Goal: Register for event/course

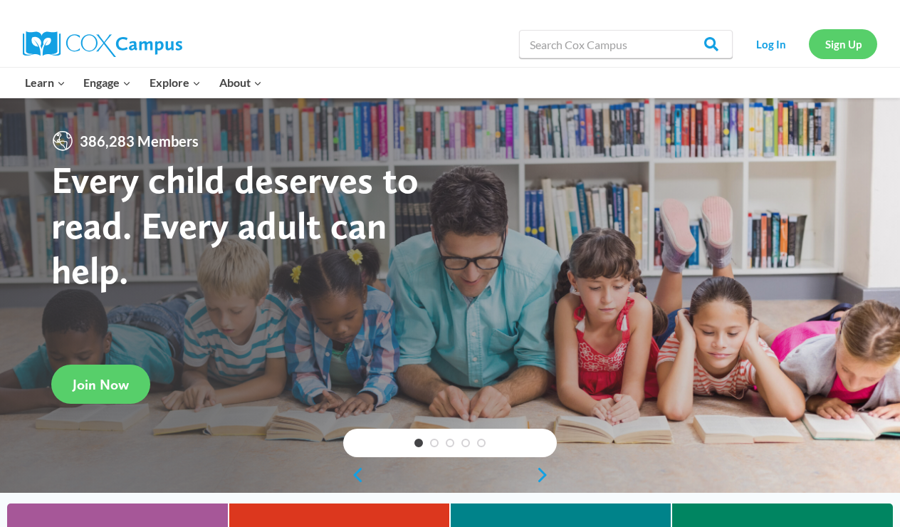
click at [854, 46] on link "Sign Up" at bounding box center [843, 43] width 68 height 29
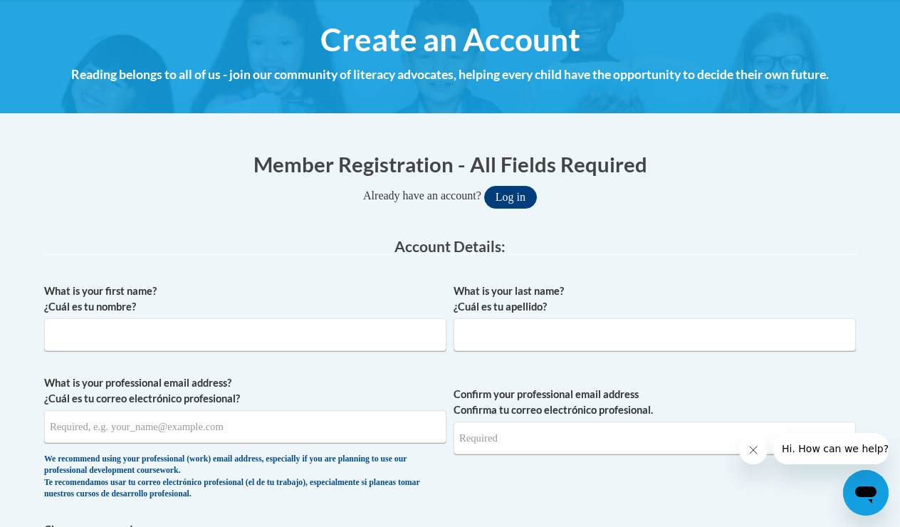
scroll to position [161, 0]
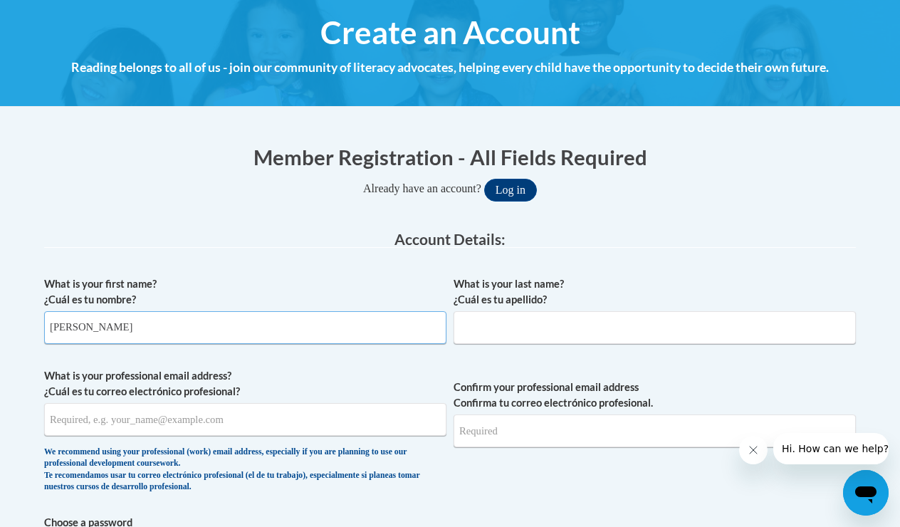
type input "Katharine"
type input "Pope"
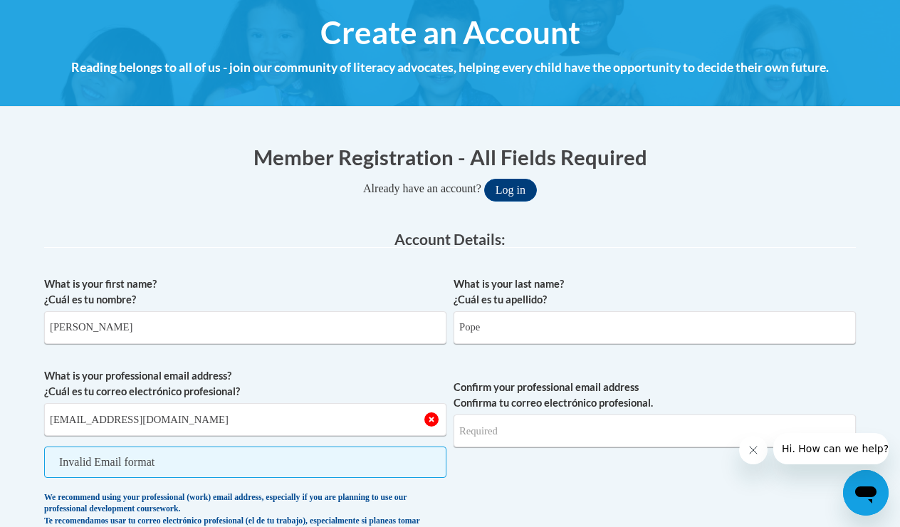
click at [206, 421] on input "mckayfranks1998@gmail.co" at bounding box center [245, 419] width 402 height 33
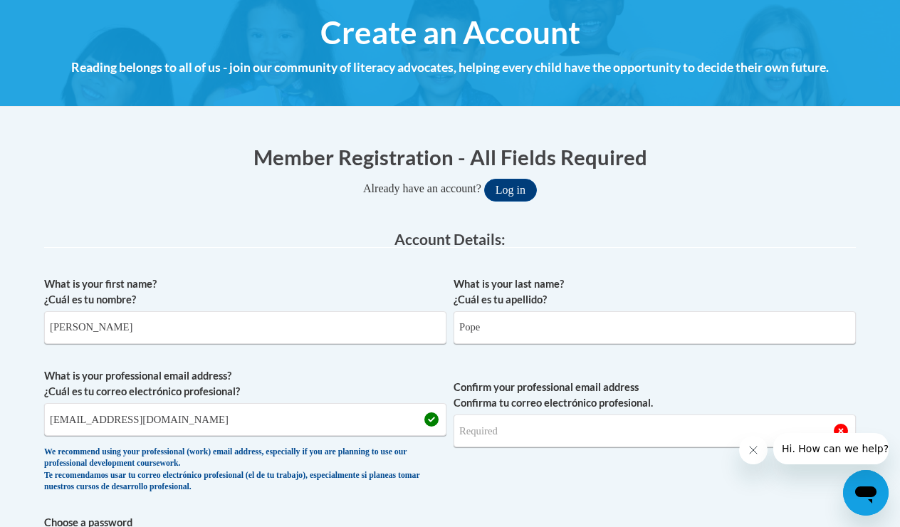
type input "mckayfranks1998@gmail.com"
click at [611, 436] on input "mckayfranks1998@gmail.co" at bounding box center [655, 430] width 402 height 33
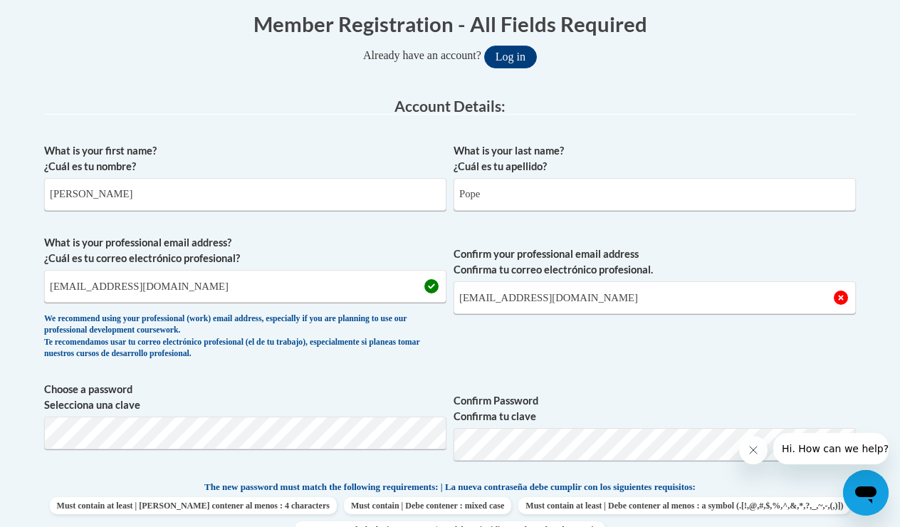
scroll to position [300, 0]
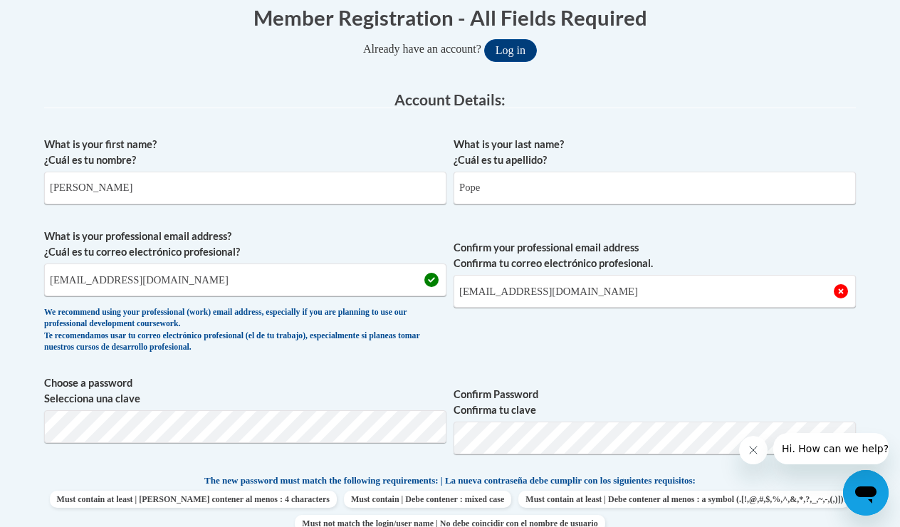
click at [840, 290] on input "mckayfranks1998@gmail.com" at bounding box center [655, 291] width 402 height 33
click at [830, 289] on input "mckayfranks1998@gmail.com" at bounding box center [655, 291] width 402 height 33
click at [651, 294] on input "mckayfranks1998@gmail.com" at bounding box center [655, 291] width 402 height 33
type input "mckayfranks1998@gmail.com"
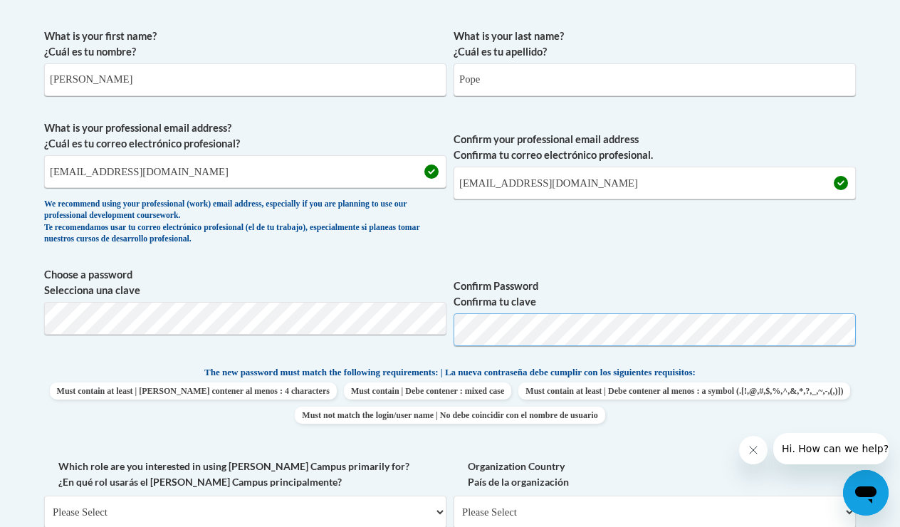
scroll to position [411, 0]
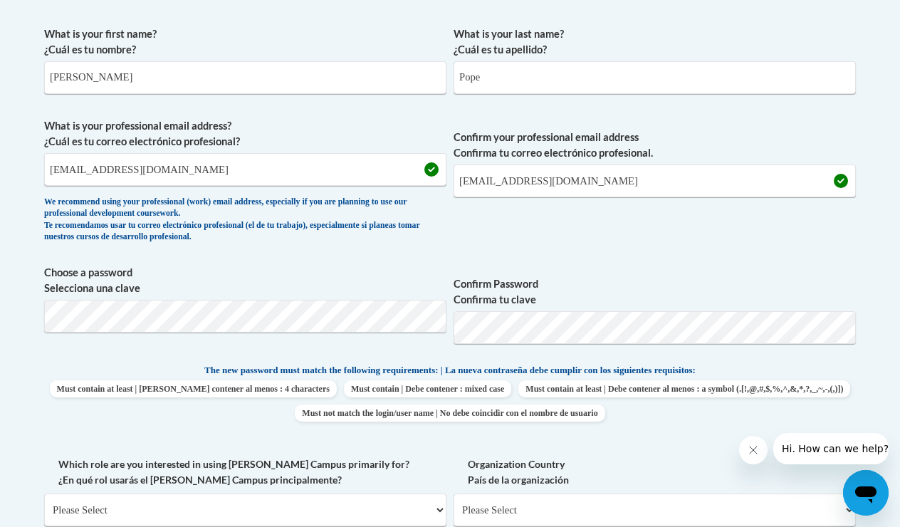
click at [414, 441] on div "What is your first name? ¿Cuál es tu nombre? Katharine What is your last name? …" at bounding box center [450, 349] width 812 height 661
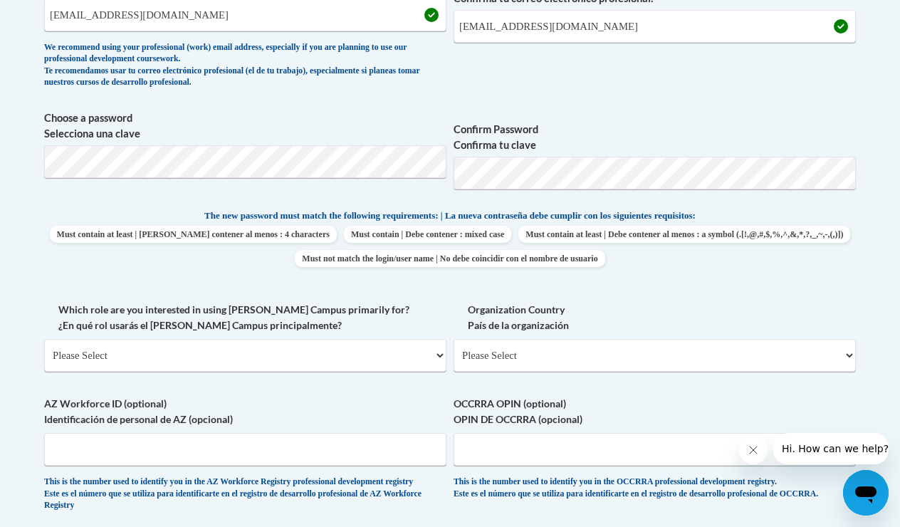
scroll to position [567, 0]
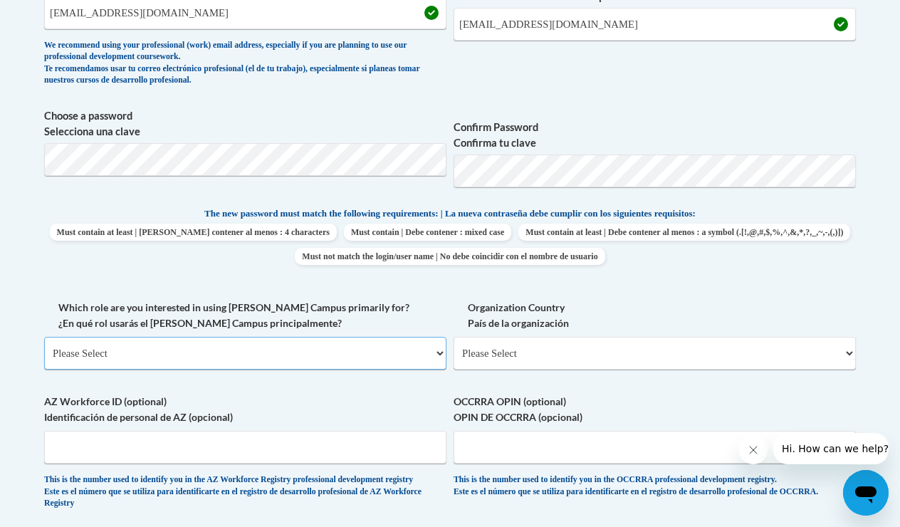
select select "5a18ea06-2b54-4451-96f2-d152daf9eac5"
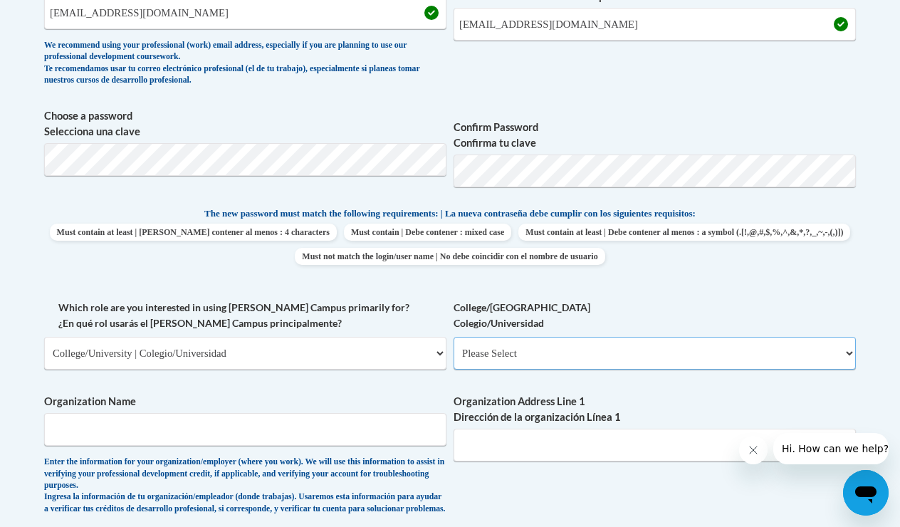
select select "99b32b07-cffc-426c-8bf6-0cd77760d84b"
click at [320, 436] on span "Organization Name Enter the information for your organization/employer (where y…" at bounding box center [245, 454] width 402 height 121
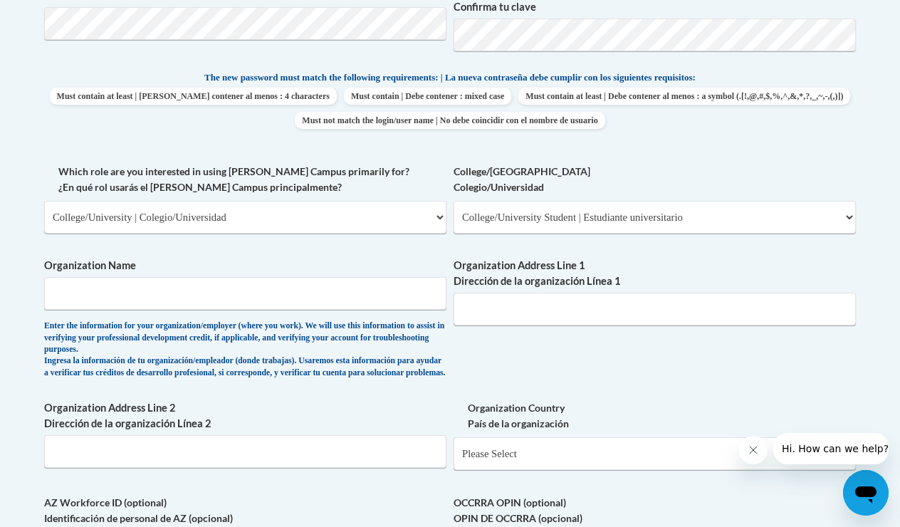
scroll to position [697, 0]
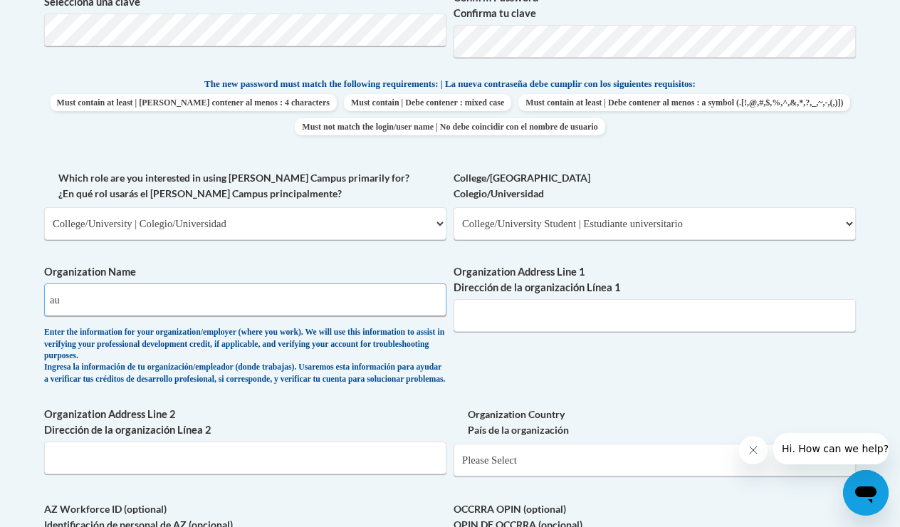
type input "a"
click at [140, 291] on input "Augusta tech" at bounding box center [245, 299] width 402 height 33
type input "Augusta Tech"
click at [523, 299] on input "Organization Address Line 1 Dirección de la organización Línea 1" at bounding box center [655, 315] width 402 height 33
type input "3200 Augusta Teach"
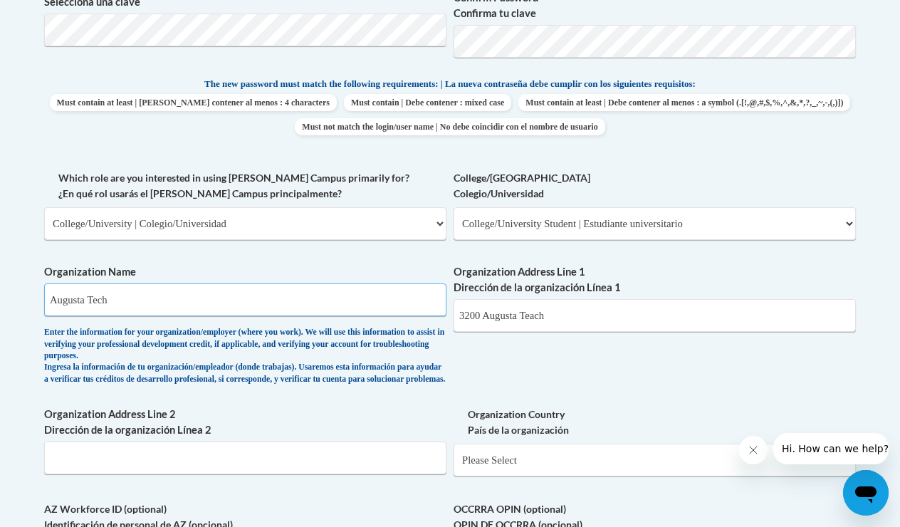
click at [105, 289] on input "Augusta Tech" at bounding box center [245, 299] width 402 height 33
type input "Augusta Tech"
click at [560, 312] on input "3200 Augusta Teach" at bounding box center [655, 315] width 402 height 33
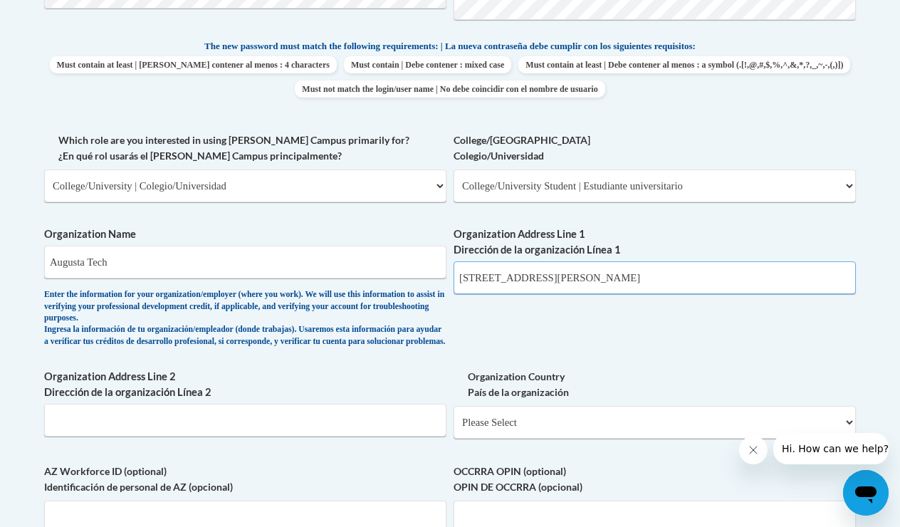
scroll to position [738, 0]
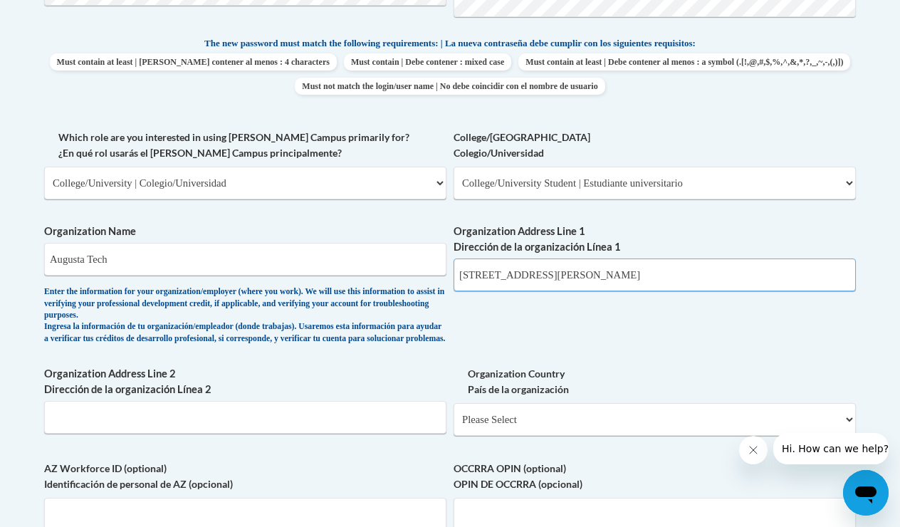
type input "3200 Augusta Tech Dr, Augusta GA 30906"
select select "ad49bcad-a171-4b2e-b99c-48b446064914"
select select
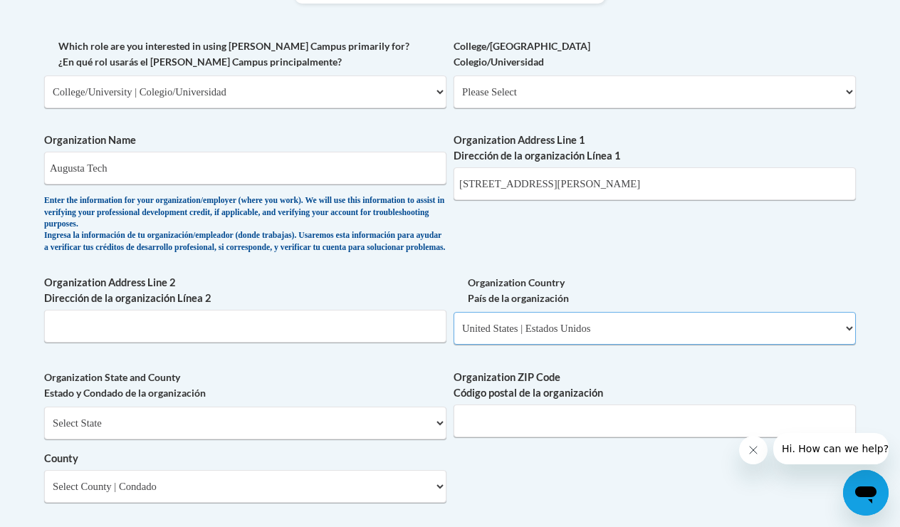
scroll to position [832, 0]
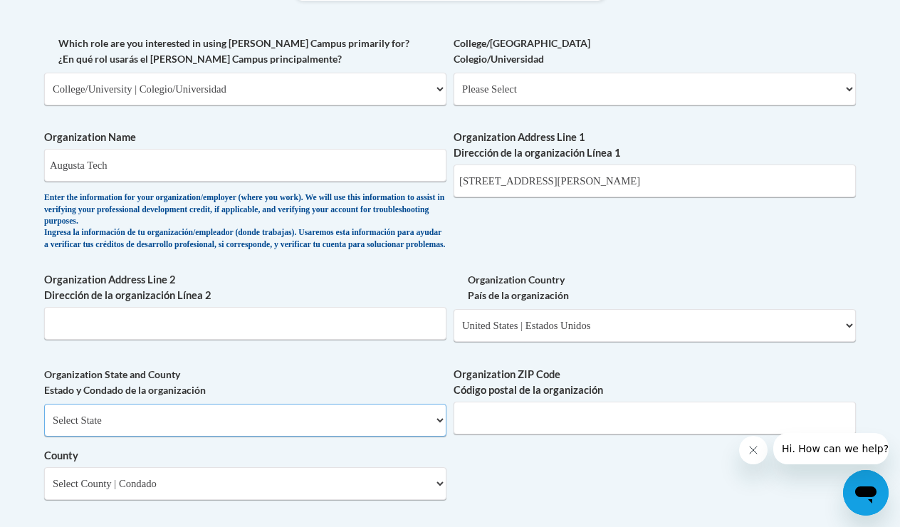
select select "Georgia"
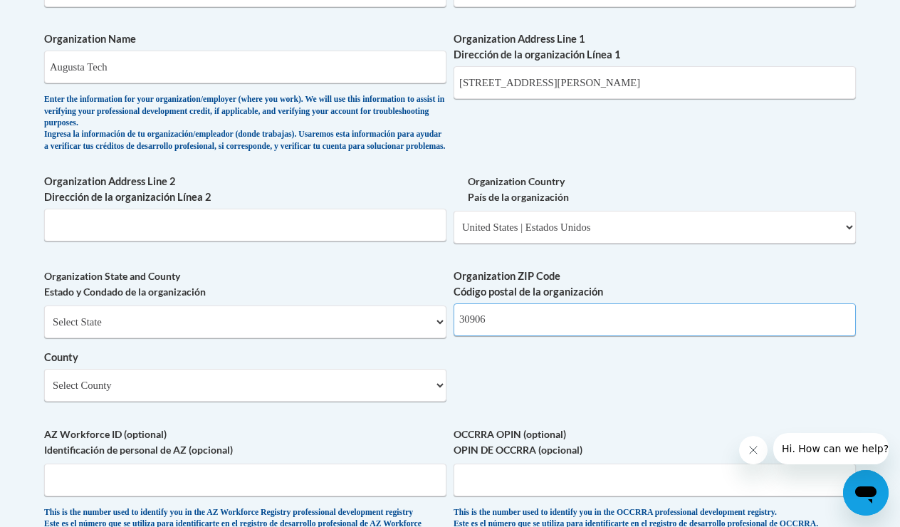
scroll to position [938, 0]
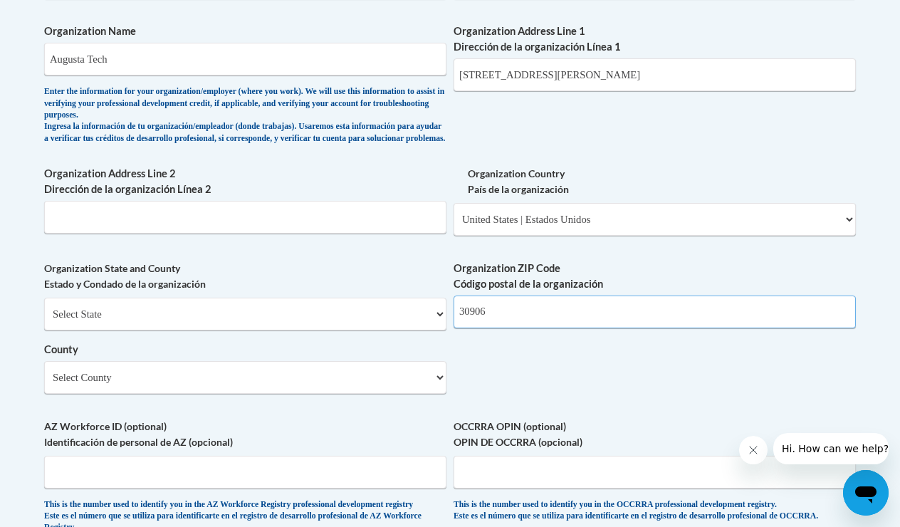
type input "30906"
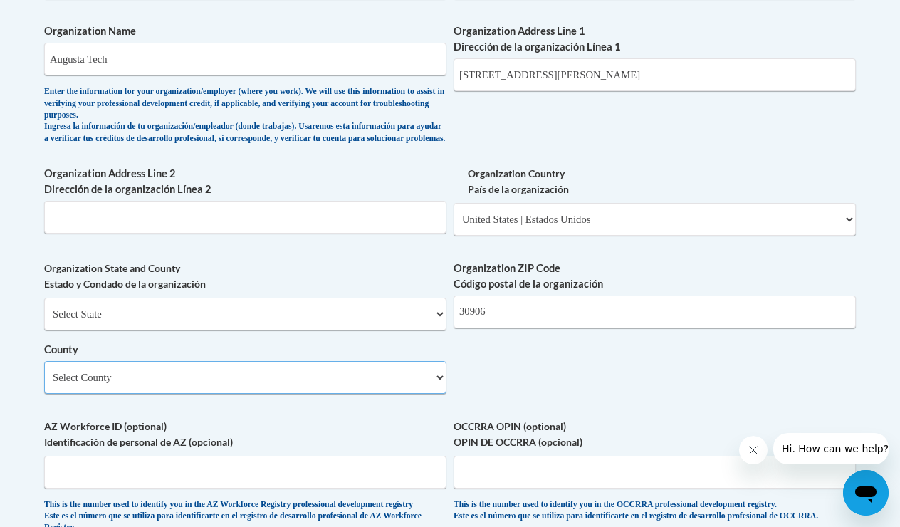
select select "Richmond"
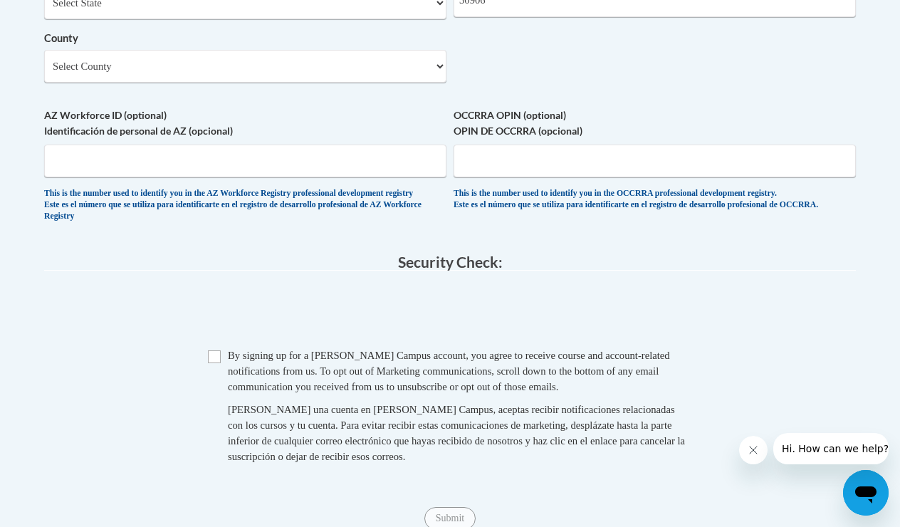
scroll to position [1259, 0]
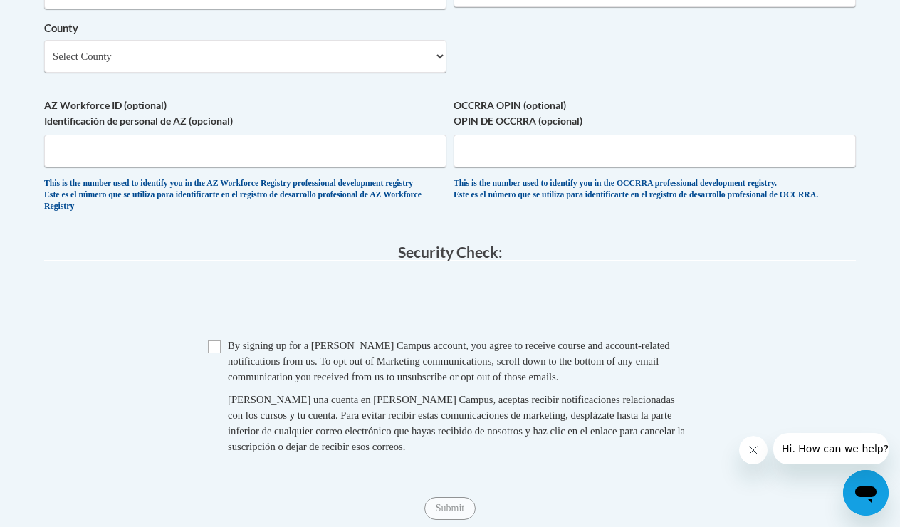
click at [217, 340] on input "Checkbox" at bounding box center [214, 346] width 13 height 13
checkbox input "true"
click at [455, 500] on input "Submit" at bounding box center [449, 508] width 51 height 23
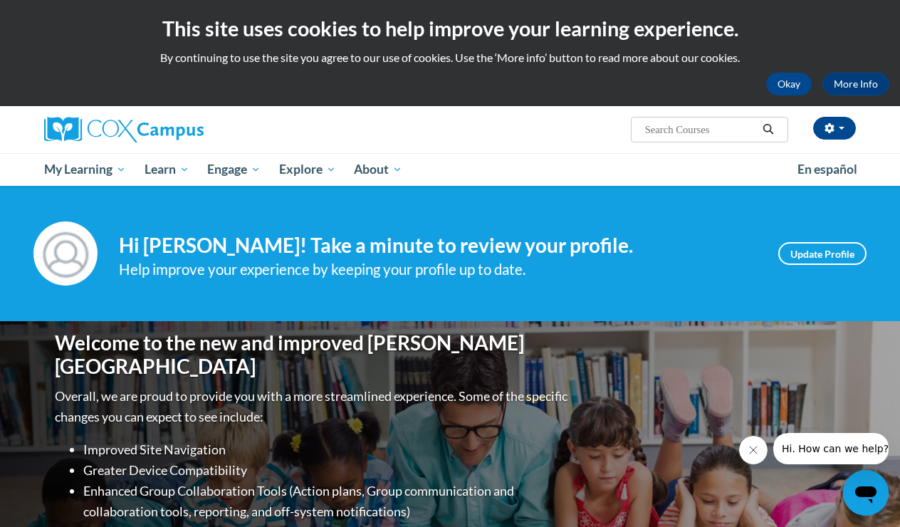
click at [698, 124] on input "Search..." at bounding box center [701, 129] width 114 height 17
type input "build my brain"
click at [768, 132] on icon "Search" at bounding box center [768, 129] width 13 height 11
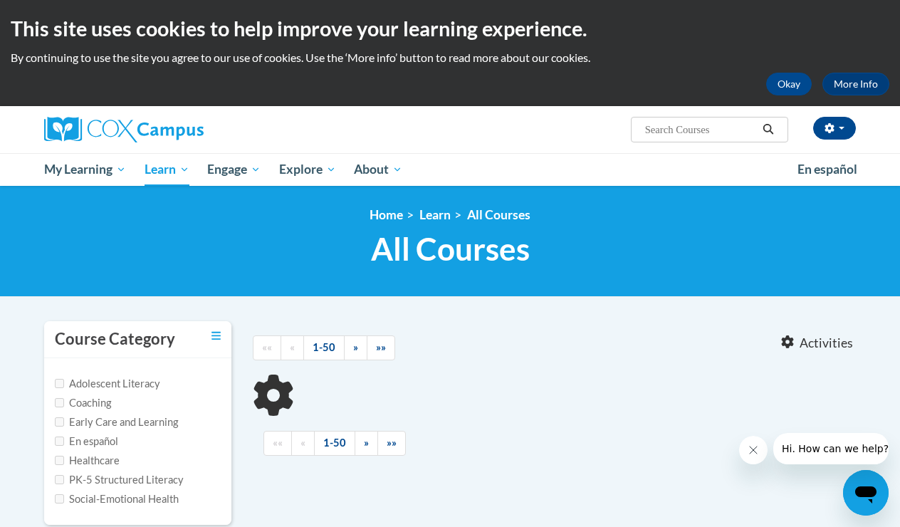
type input "build my brain"
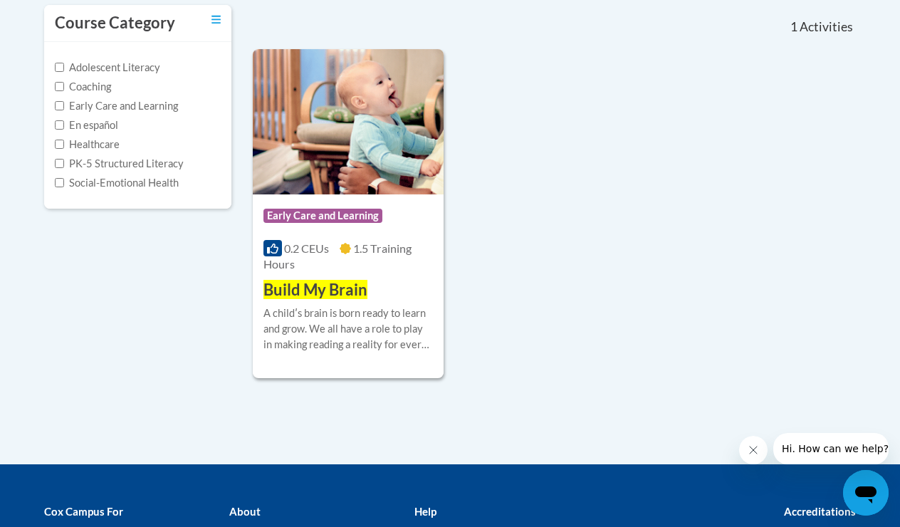
scroll to position [316, 0]
click at [352, 165] on img at bounding box center [348, 121] width 191 height 145
click at [320, 290] on span "Build My Brain" at bounding box center [315, 289] width 104 height 19
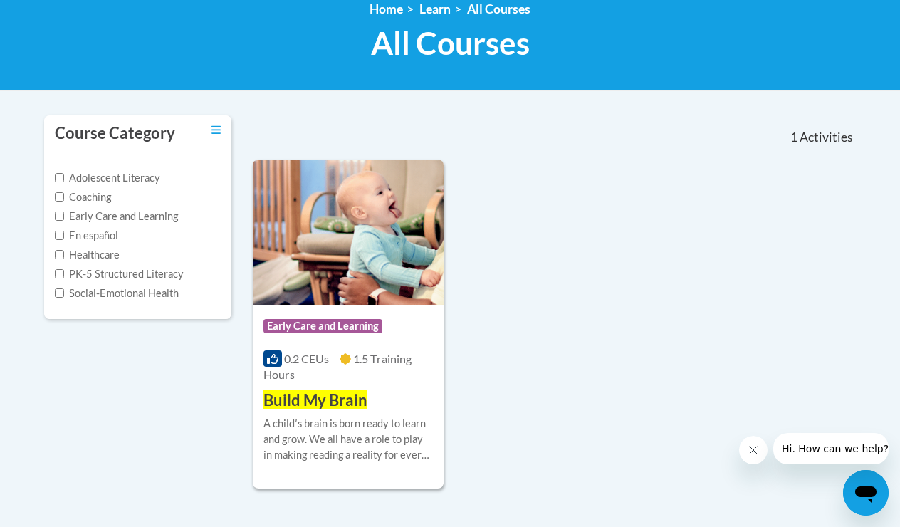
scroll to position [185, 0]
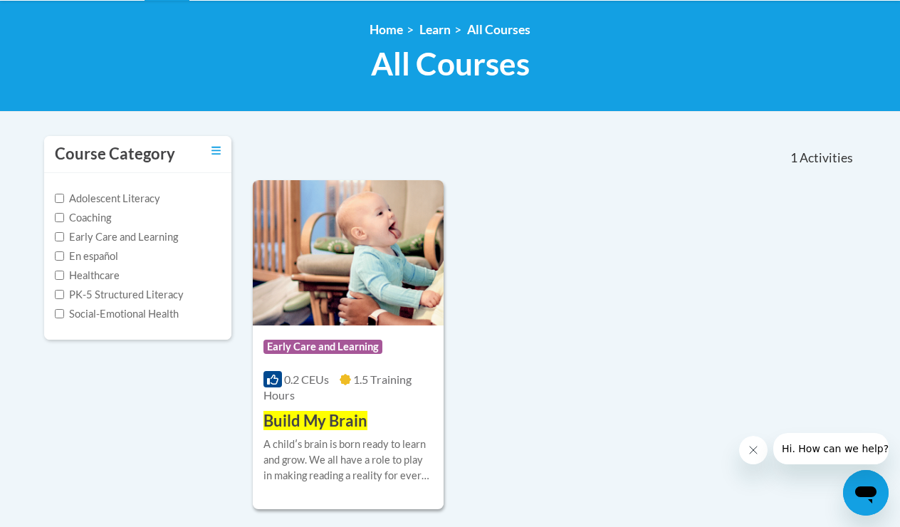
click at [344, 234] on img at bounding box center [348, 252] width 191 height 145
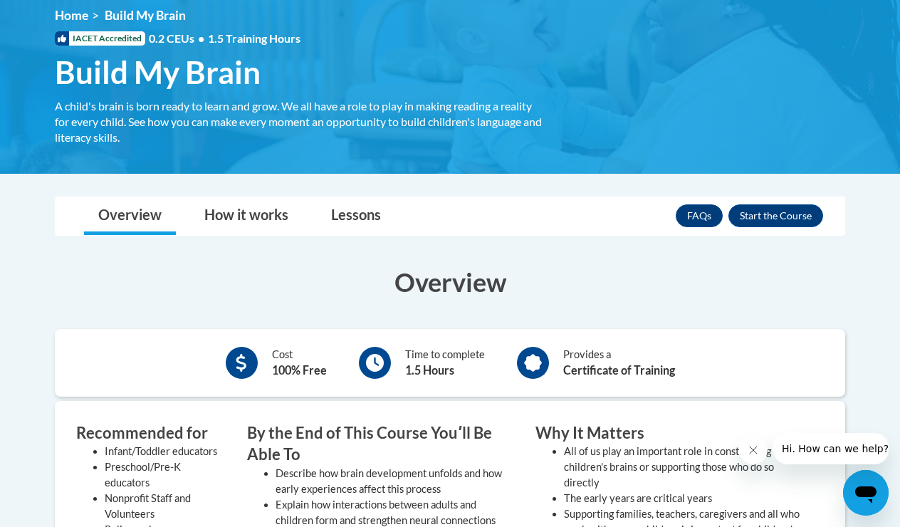
scroll to position [199, 0]
click at [272, 219] on link "How it works" at bounding box center [246, 216] width 112 height 38
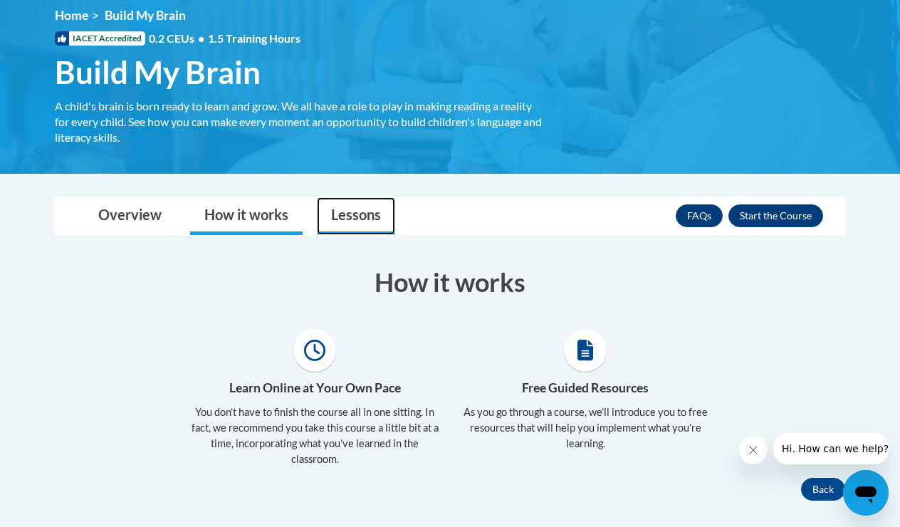
click at [356, 220] on link "Lessons" at bounding box center [356, 216] width 78 height 38
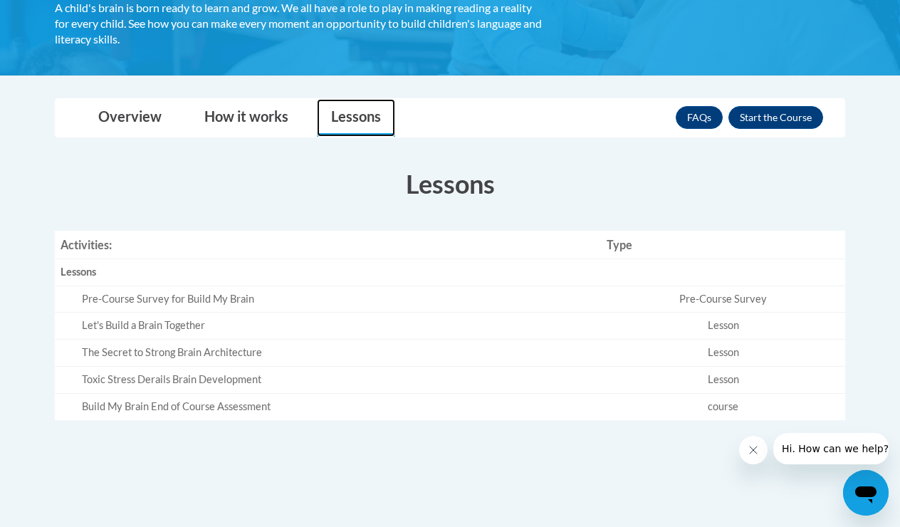
scroll to position [311, 0]
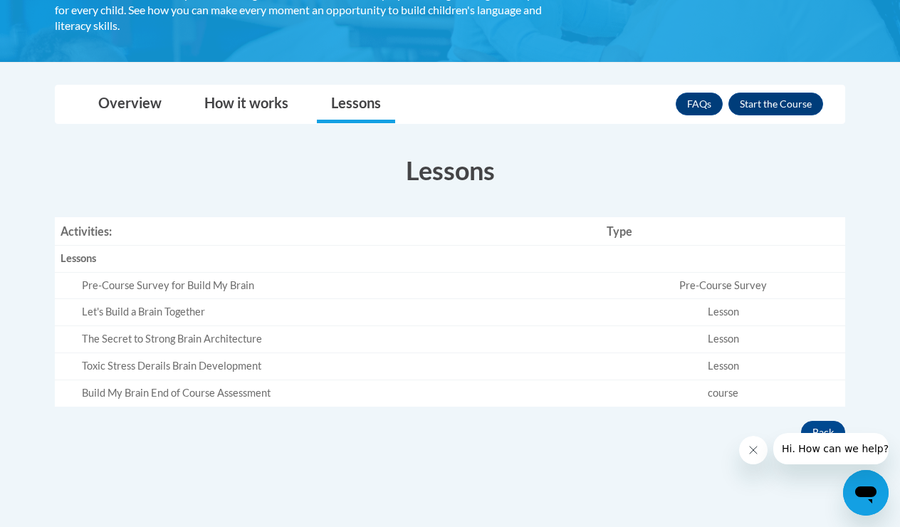
click at [209, 286] on div "Pre-Course Survey for Build My Brain" at bounding box center [338, 285] width 513 height 15
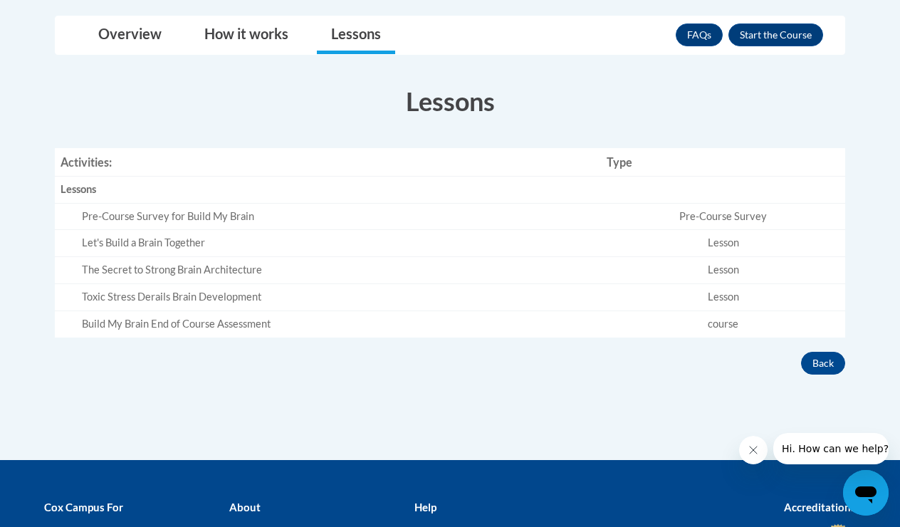
scroll to position [391, 0]
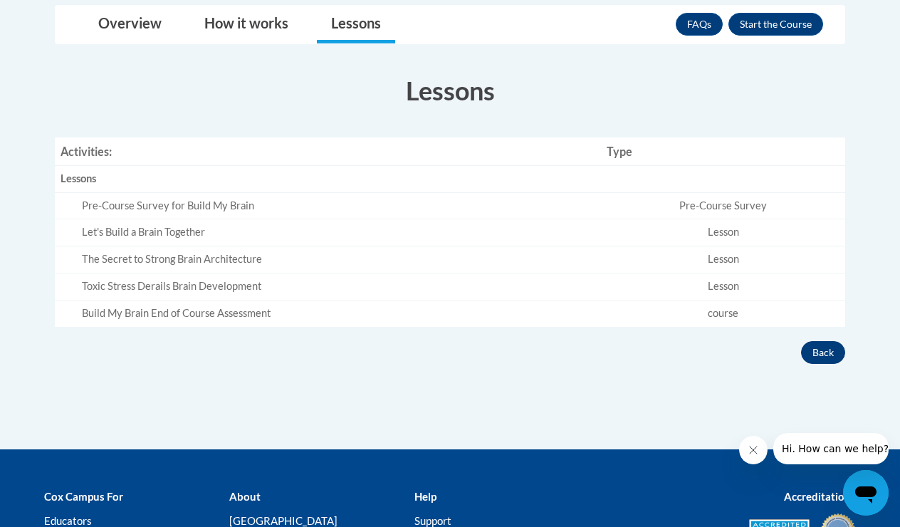
click at [827, 351] on button "Back" at bounding box center [823, 352] width 44 height 23
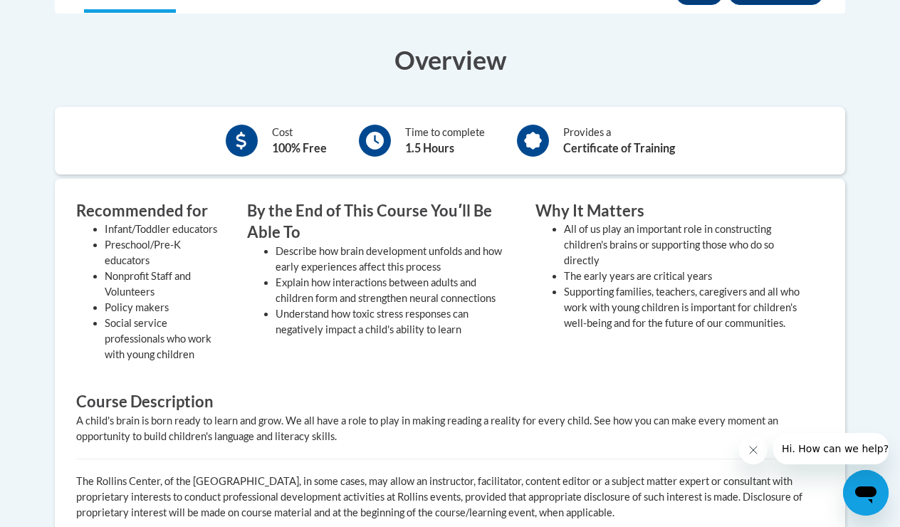
scroll to position [421, 0]
click at [374, 144] on icon at bounding box center [375, 141] width 18 height 18
click at [532, 147] on icon at bounding box center [533, 141] width 18 height 18
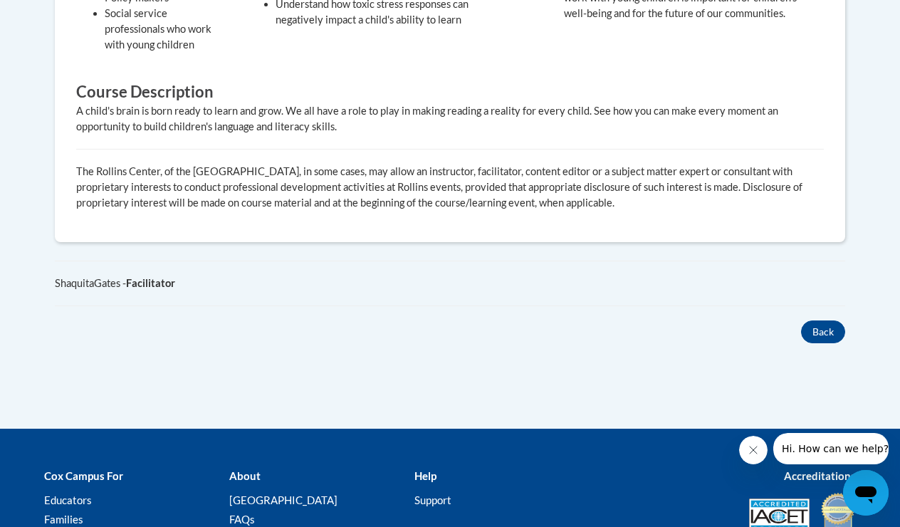
scroll to position [748, 0]
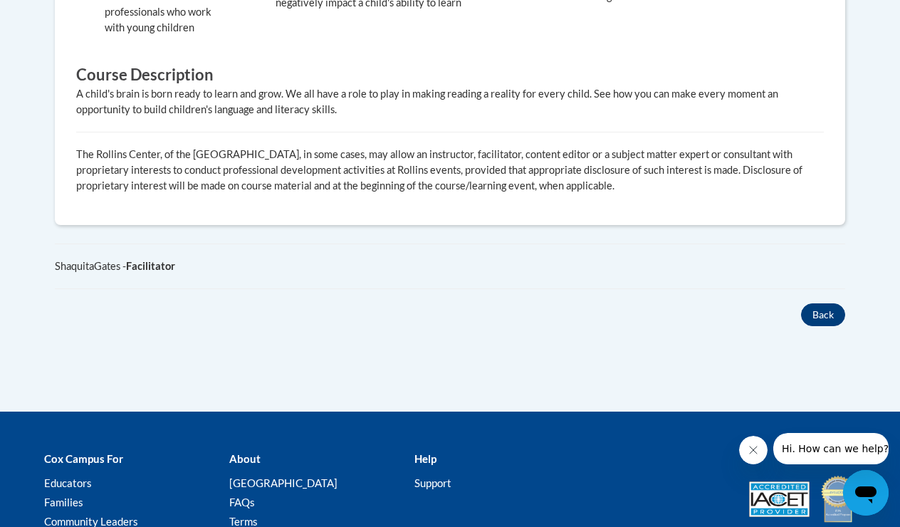
click at [820, 313] on button "Back" at bounding box center [823, 314] width 44 height 23
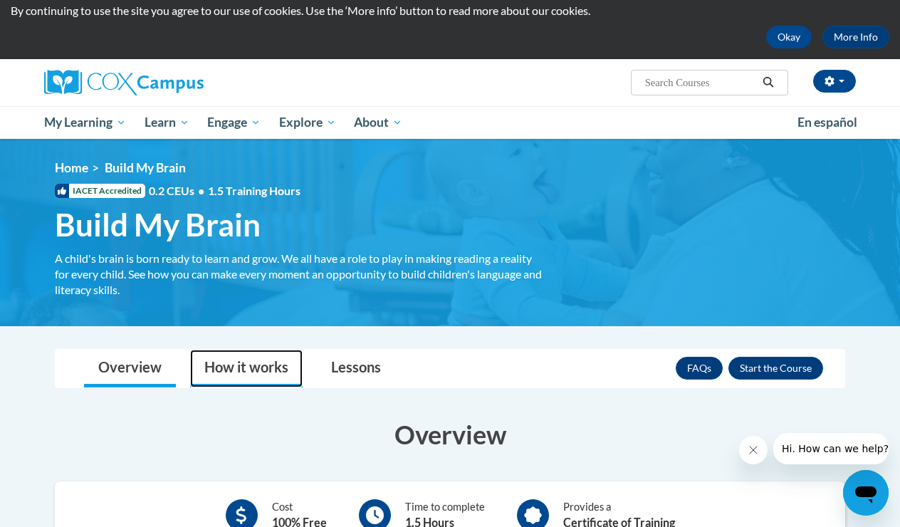
click at [242, 373] on link "How it works" at bounding box center [246, 369] width 112 height 38
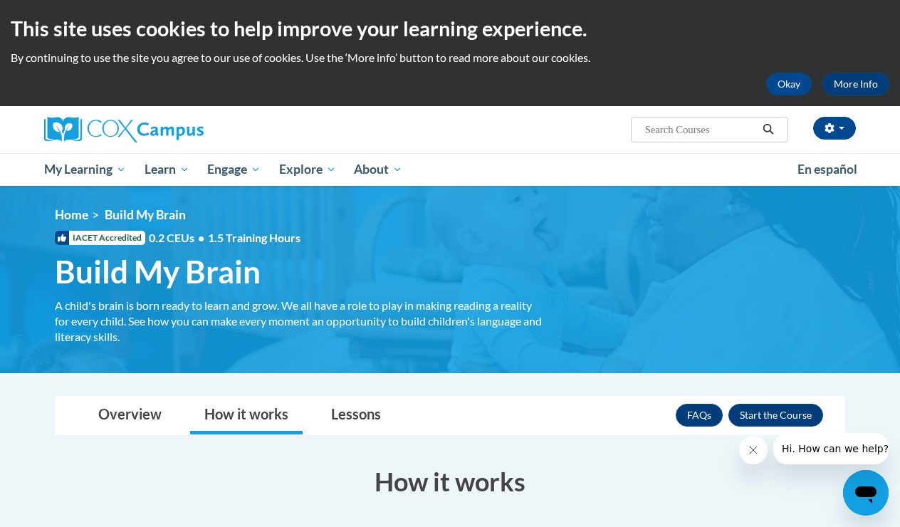
click at [676, 140] on span "Search Search..." at bounding box center [709, 130] width 157 height 26
click at [675, 127] on input "Search..." at bounding box center [701, 129] width 114 height 17
type input "Build my brain video"
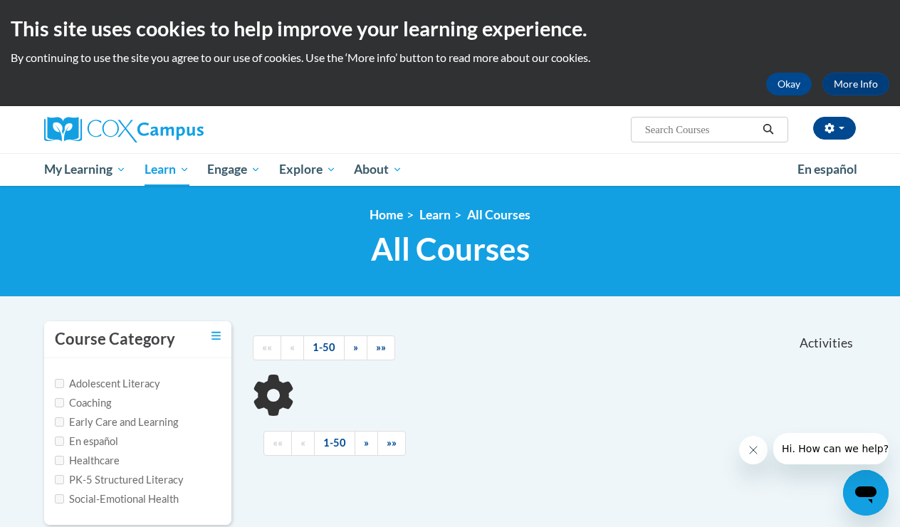
type input "Build my brain video"
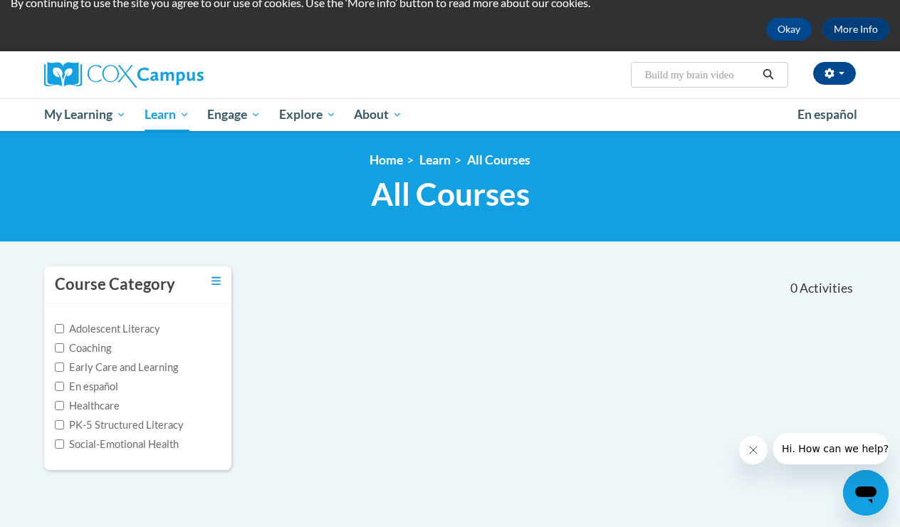
scroll to position [26, 0]
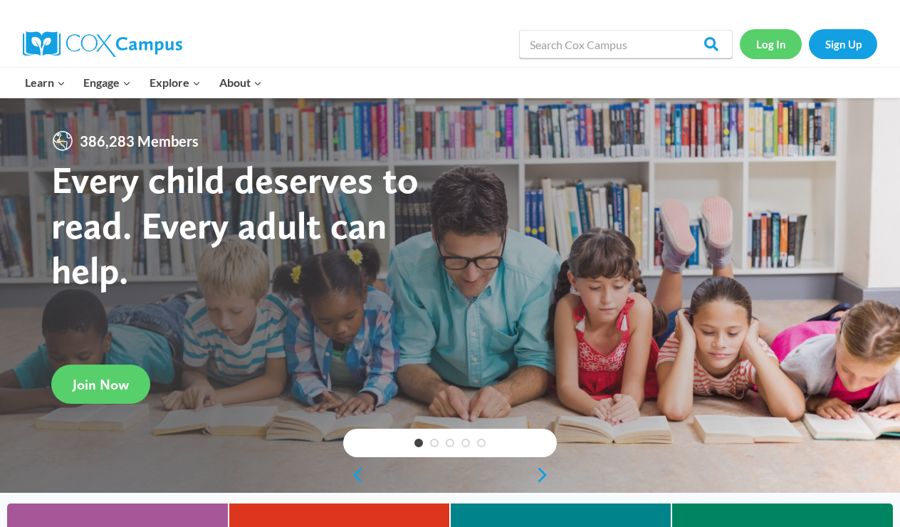
click at [779, 43] on link "Log In" at bounding box center [771, 43] width 62 height 29
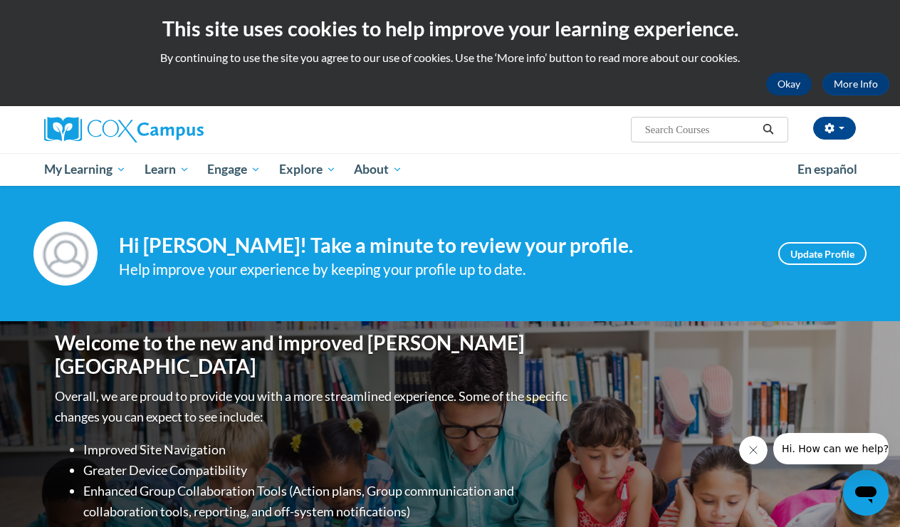
click at [792, 87] on button "Okay" at bounding box center [789, 84] width 46 height 23
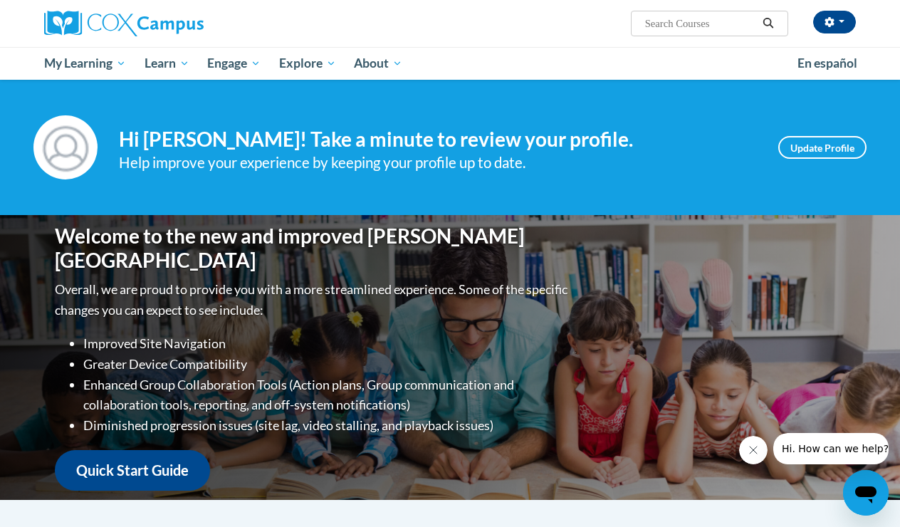
click at [755, 455] on icon "Close message from company" at bounding box center [753, 449] width 11 height 11
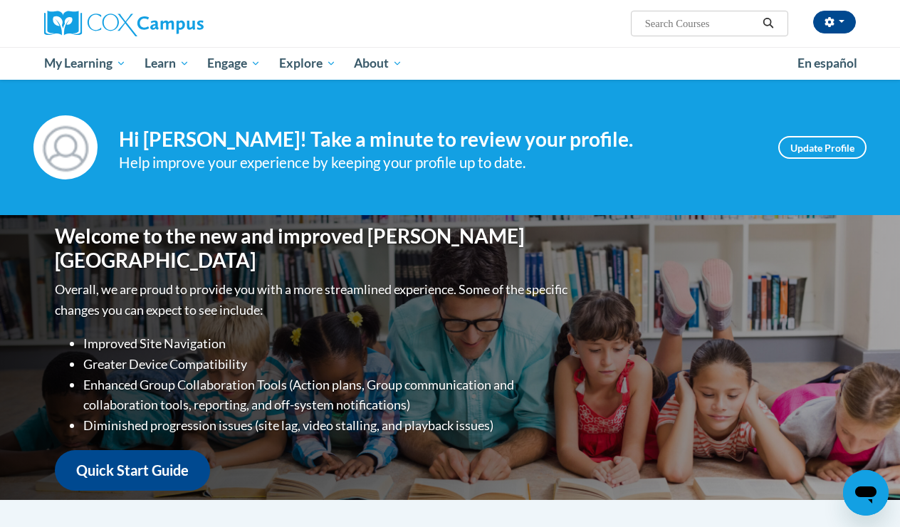
click at [131, 466] on link "Quick Start Guide" at bounding box center [132, 470] width 155 height 41
